Goal: Task Accomplishment & Management: Use online tool/utility

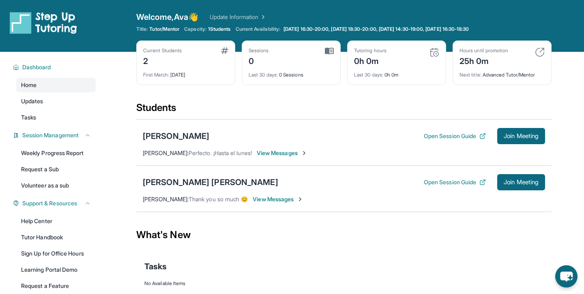
scroll to position [56, 0]
click at [282, 155] on span "View Messages" at bounding box center [294, 153] width 51 height 8
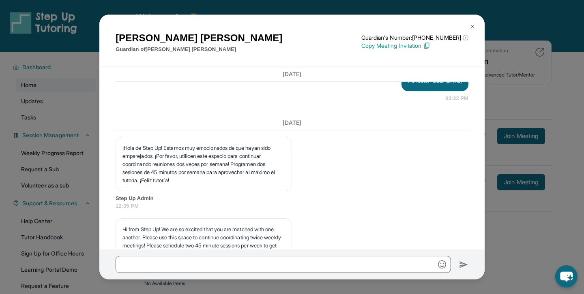
scroll to position [1823, 0]
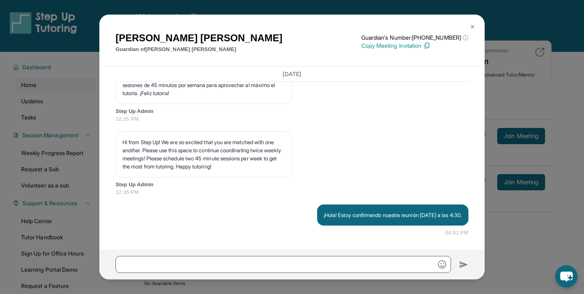
click at [472, 26] on img at bounding box center [472, 27] width 6 height 6
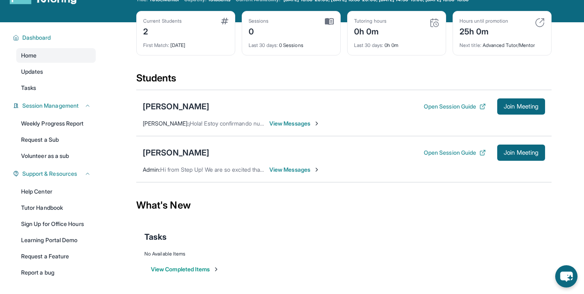
scroll to position [56, 0]
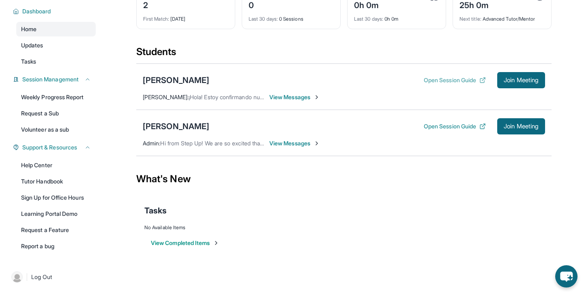
click at [462, 79] on button "Open Session Guide" at bounding box center [455, 80] width 62 height 8
click at [522, 79] on span "Join Meeting" at bounding box center [521, 80] width 35 height 5
click at [300, 96] on span "View Messages" at bounding box center [294, 97] width 51 height 8
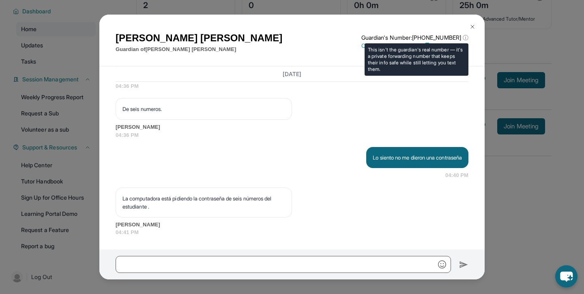
scroll to position [2197, 0]
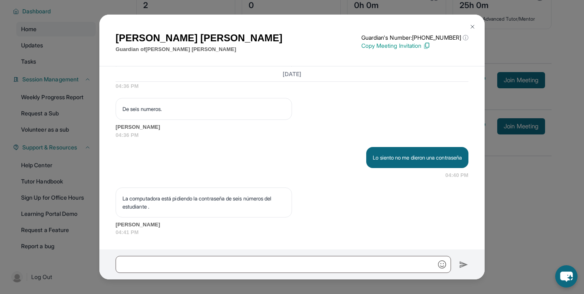
click at [471, 25] on img at bounding box center [472, 27] width 6 height 6
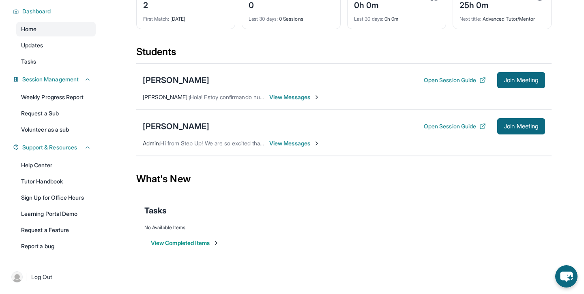
click at [152, 74] on div "Alejandra Vidal Open Session Guide Join Meeting" at bounding box center [344, 80] width 402 height 16
click at [163, 79] on div "[PERSON_NAME]" at bounding box center [176, 80] width 66 height 11
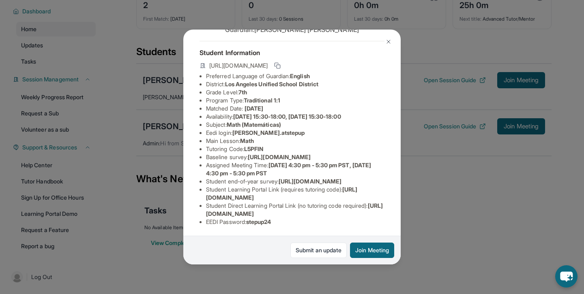
scroll to position [51, 0]
click at [391, 40] on img at bounding box center [388, 42] width 6 height 6
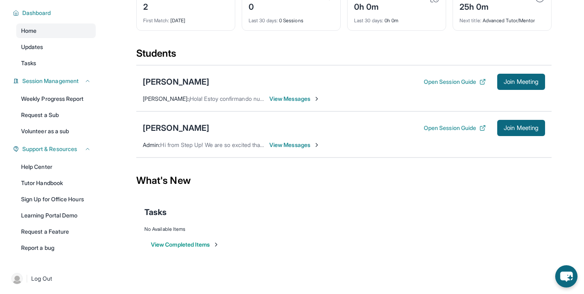
scroll to position [54, 0]
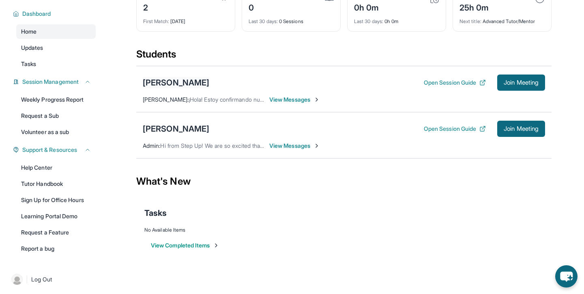
click at [165, 78] on div "[PERSON_NAME]" at bounding box center [176, 82] width 66 height 11
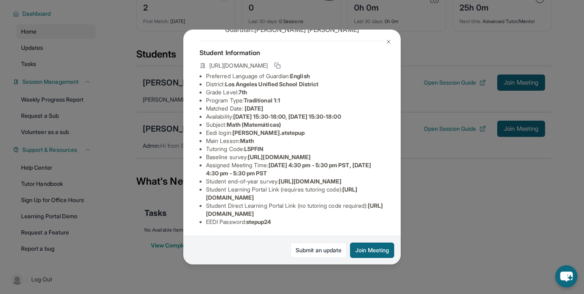
scroll to position [47, 0]
click at [281, 62] on icon at bounding box center [277, 65] width 6 height 6
click at [389, 39] on img at bounding box center [388, 42] width 6 height 6
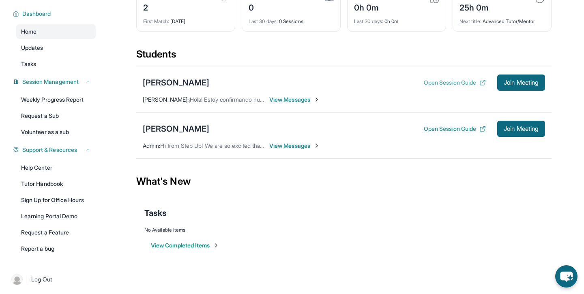
click at [466, 81] on button "Open Session Guide" at bounding box center [455, 83] width 62 height 8
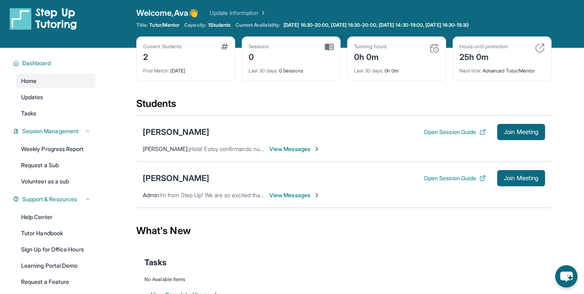
scroll to position [0, 0]
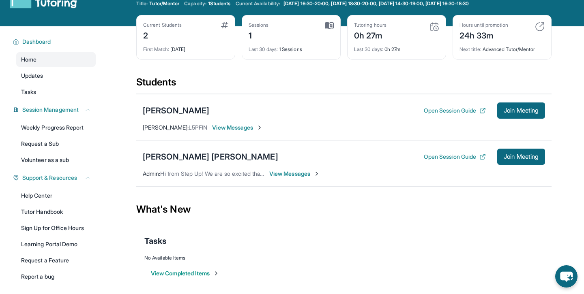
scroll to position [56, 0]
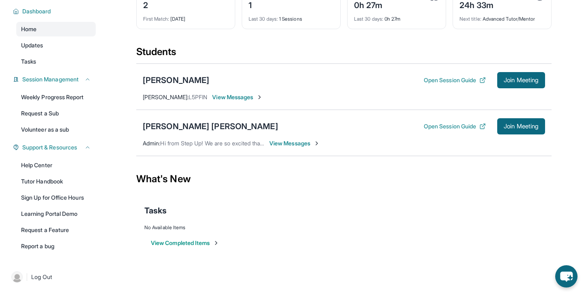
click at [301, 144] on span "View Messages" at bounding box center [294, 143] width 51 height 8
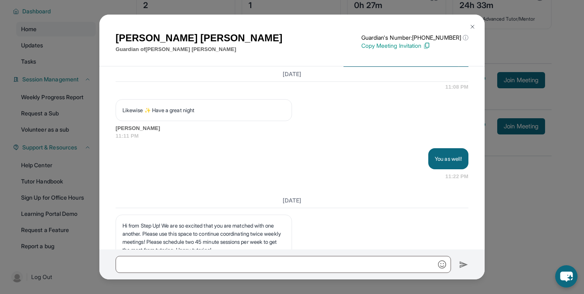
scroll to position [1823, 0]
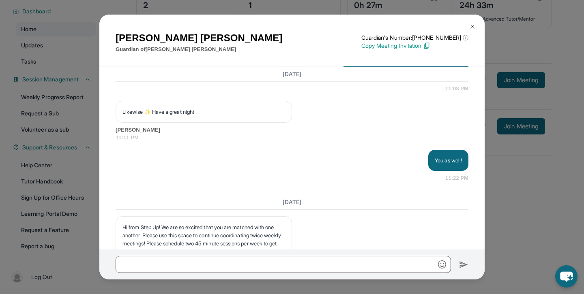
click at [472, 25] on img at bounding box center [472, 27] width 6 height 6
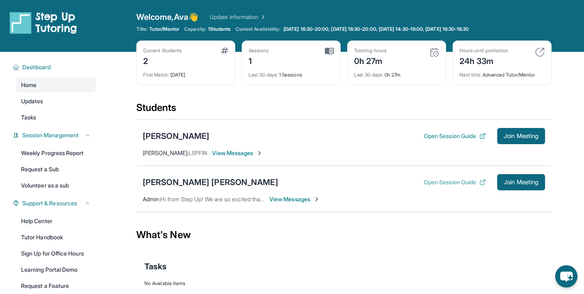
click at [448, 182] on button "Open Session Guide" at bounding box center [455, 182] width 62 height 8
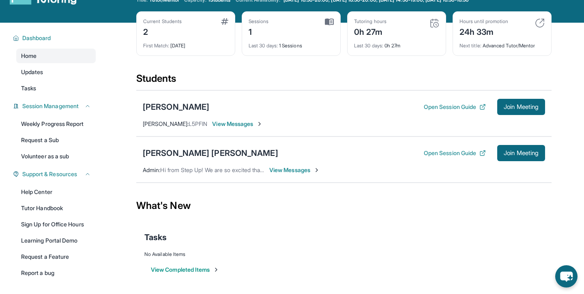
scroll to position [56, 0]
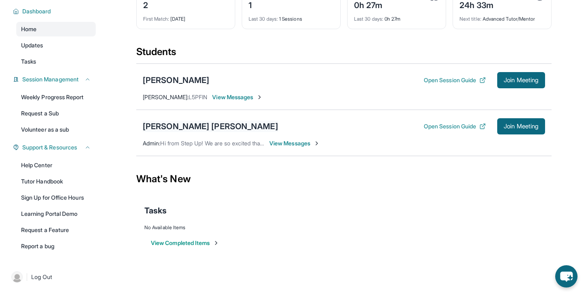
click at [197, 127] on div "[PERSON_NAME] [PERSON_NAME]" at bounding box center [210, 126] width 135 height 11
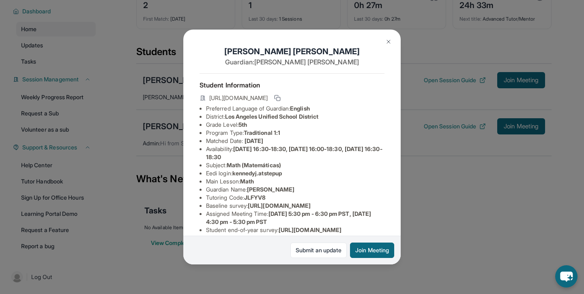
click at [385, 41] on img at bounding box center [388, 42] width 6 height 6
